Goal: Task Accomplishment & Management: Manage account settings

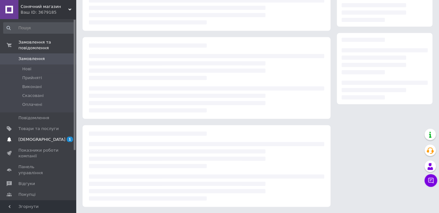
scroll to position [77, 0]
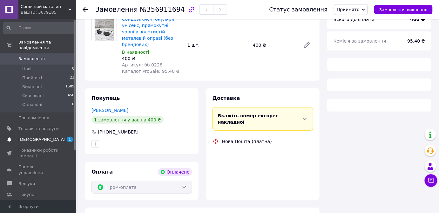
click at [42, 137] on span "[DEMOGRAPHIC_DATA]" at bounding box center [38, 140] width 40 height 6
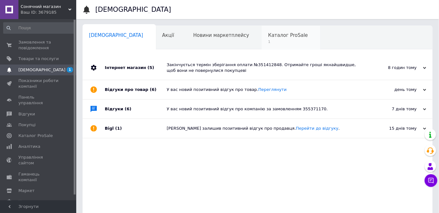
click at [268, 40] on span "1" at bounding box center [288, 41] width 40 height 5
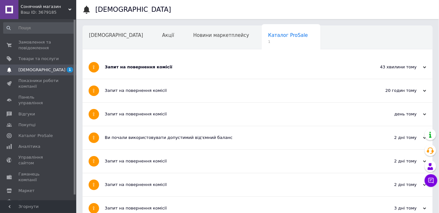
click at [229, 67] on div "Запит на повернення комісії" at bounding box center [234, 67] width 258 height 6
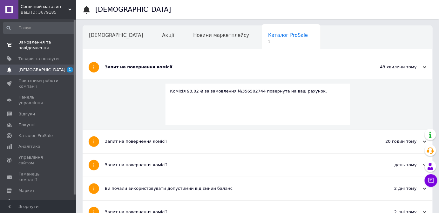
click at [38, 44] on span "Замовлення та повідомлення" at bounding box center [38, 44] width 40 height 11
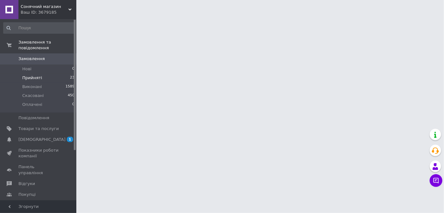
click at [47, 73] on li "Прийняті 23" at bounding box center [39, 77] width 78 height 9
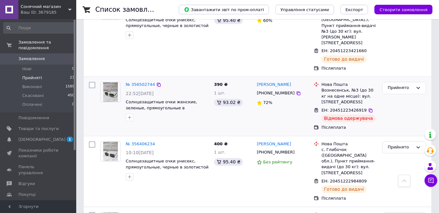
scroll to position [1169, 0]
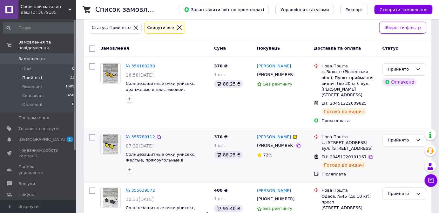
scroll to position [71, 0]
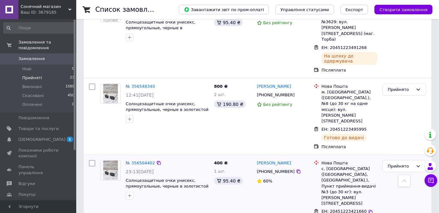
scroll to position [996, 0]
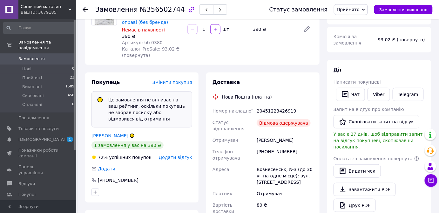
scroll to position [83, 0]
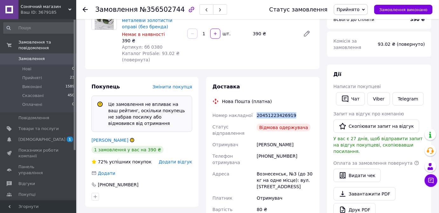
drag, startPoint x: 277, startPoint y: 114, endPoint x: 257, endPoint y: 114, distance: 20.0
click at [257, 114] on div "20451223426919" at bounding box center [285, 115] width 59 height 11
copy div "20451223426919"
click at [354, 11] on span "Прийнято" at bounding box center [348, 9] width 23 height 5
click at [363, 22] on li "Виконано" at bounding box center [350, 22] width 33 height 10
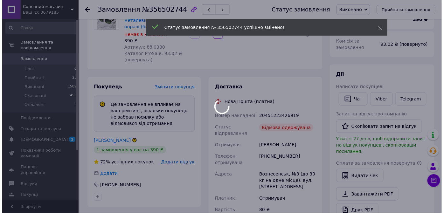
scroll to position [69, 0]
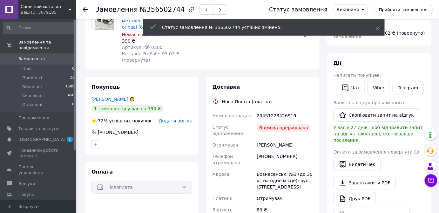
click at [182, 121] on span "Додати відгук" at bounding box center [175, 120] width 33 height 5
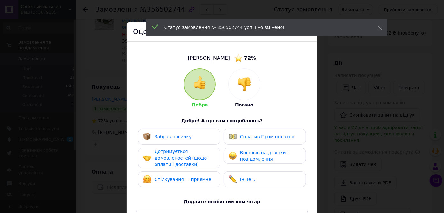
click at [245, 85] on img at bounding box center [244, 84] width 14 height 14
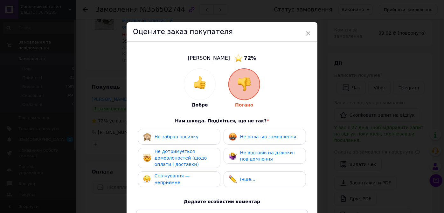
click at [192, 136] on div "Не забрав посилку" at bounding box center [179, 137] width 72 height 8
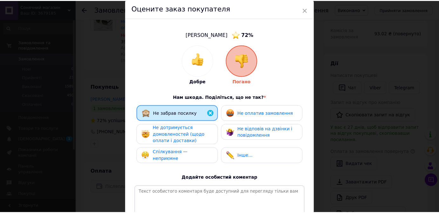
scroll to position [102, 0]
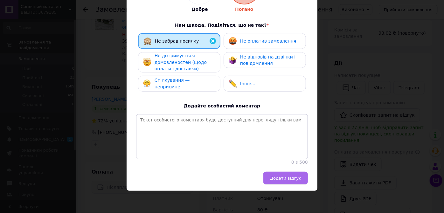
click at [281, 181] on button "Додати відгук" at bounding box center [285, 178] width 44 height 13
